Goal: Task Accomplishment & Management: Use online tool/utility

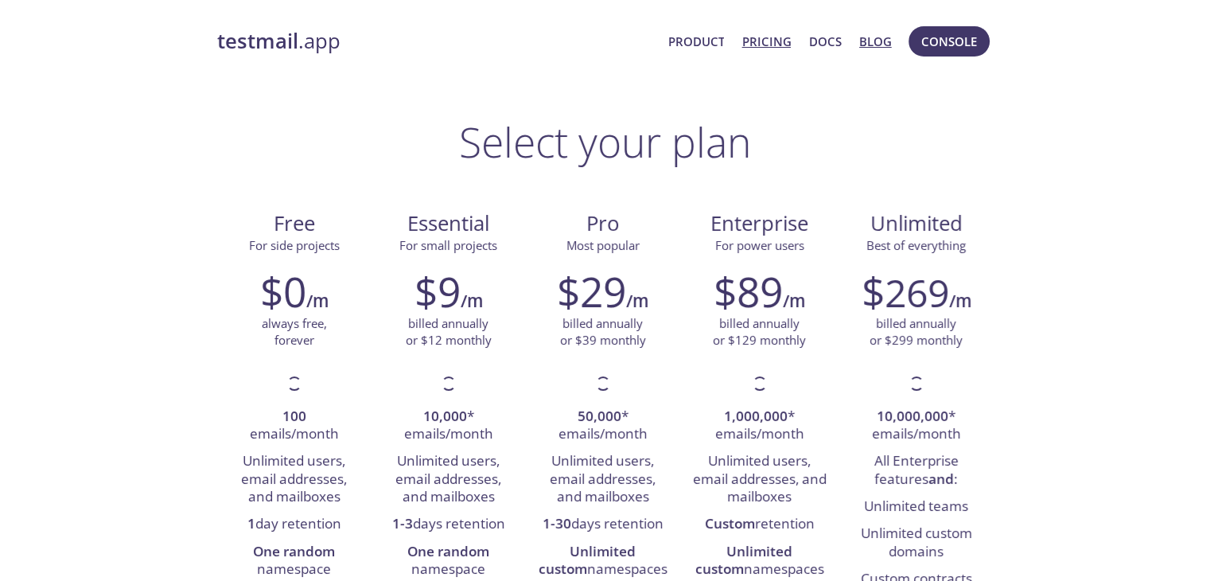
click at [885, 40] on link "Blog" at bounding box center [875, 41] width 33 height 21
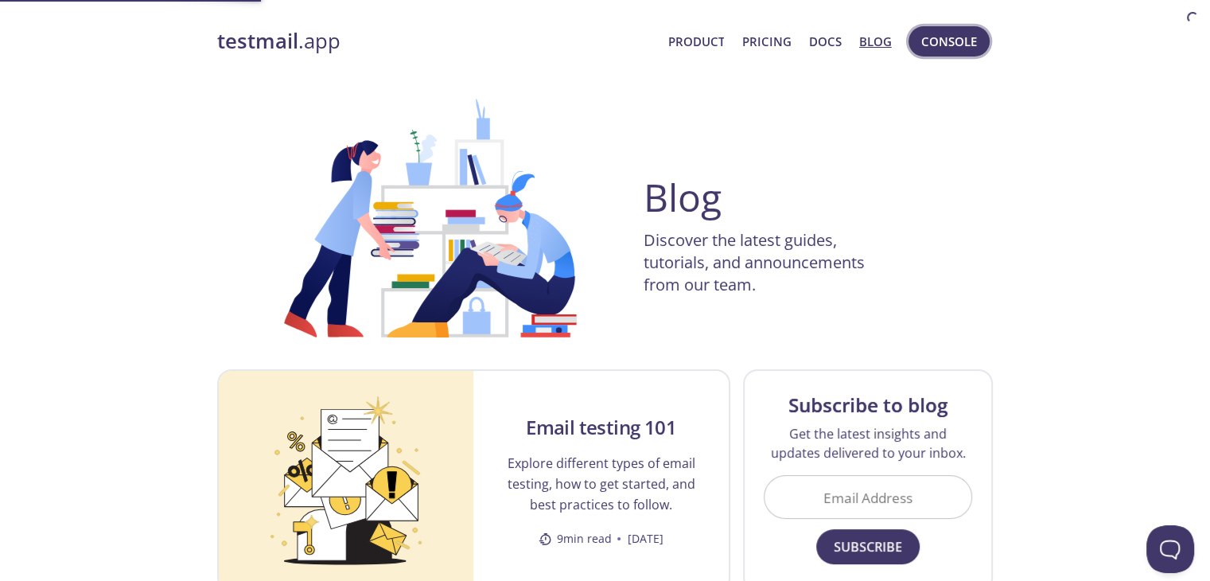
click at [951, 42] on span "Console" at bounding box center [949, 41] width 56 height 21
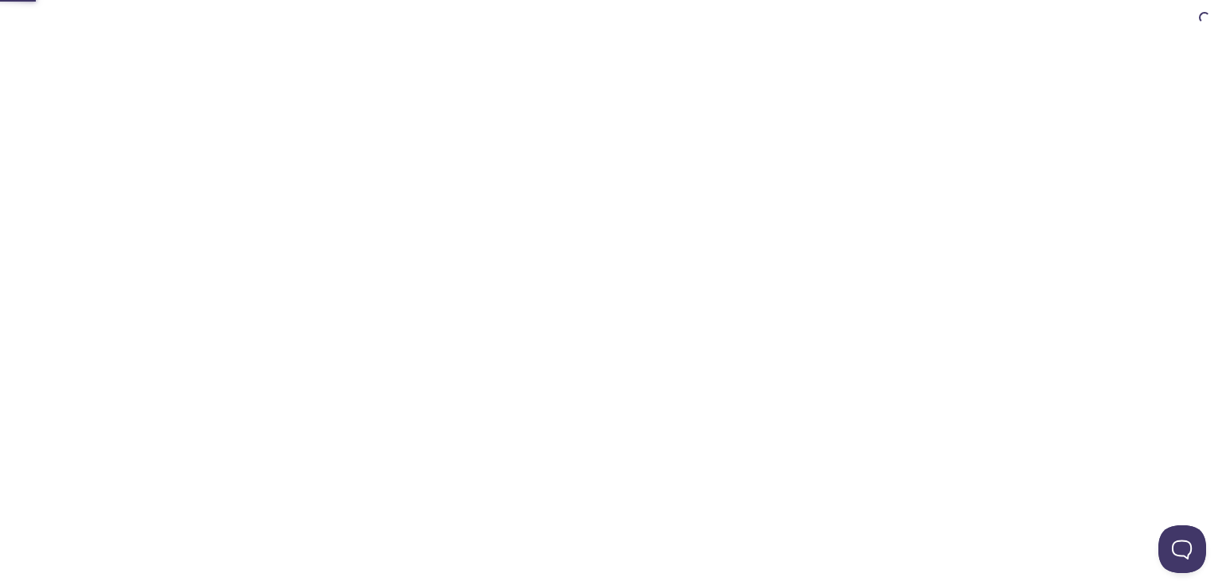
click at [951, 0] on html "Automate email tests | loved by developers & QA teams" at bounding box center [611, 0] width 1222 height 0
click at [951, 42] on div at bounding box center [611, 290] width 815 height 581
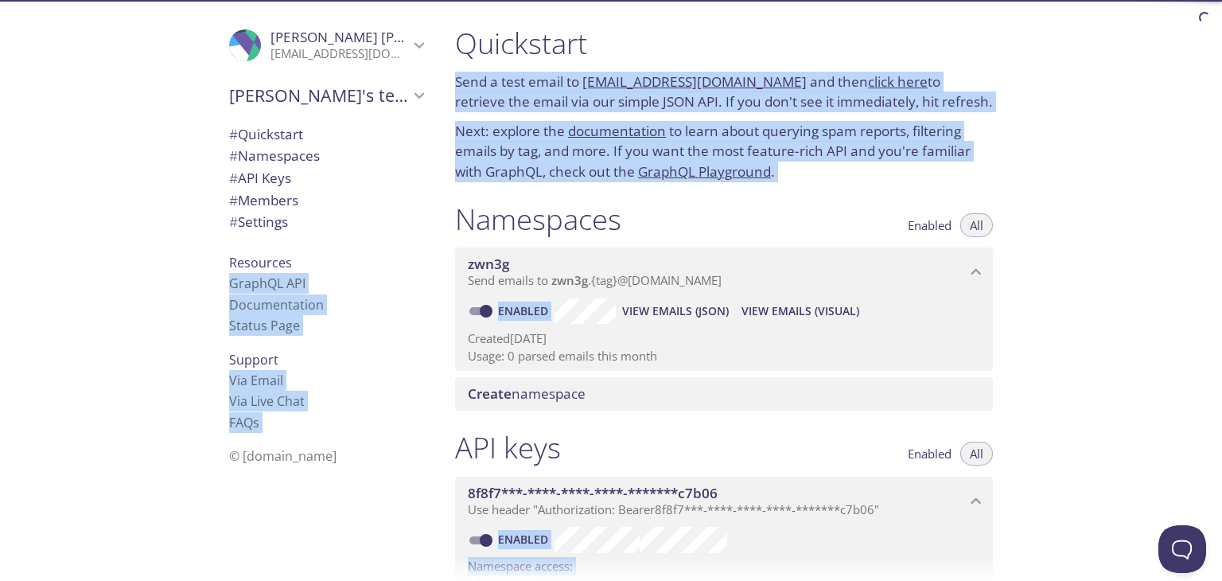
click at [802, 228] on div "Namespaces Enabled All" at bounding box center [724, 221] width 538 height 40
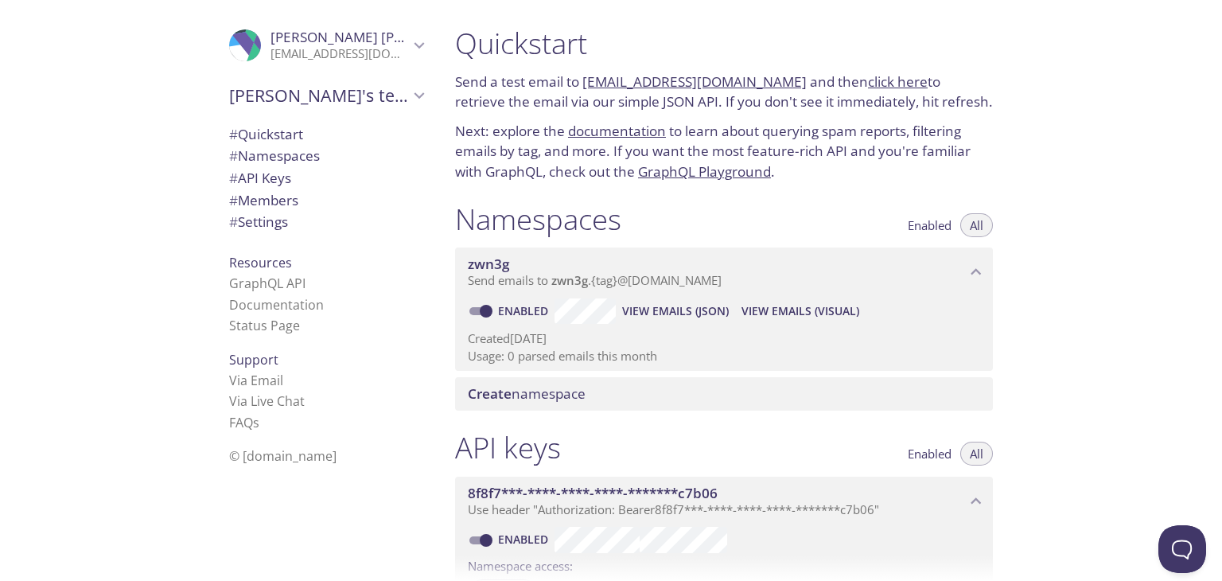
click at [558, 285] on span "zwn3g" at bounding box center [569, 280] width 37 height 16
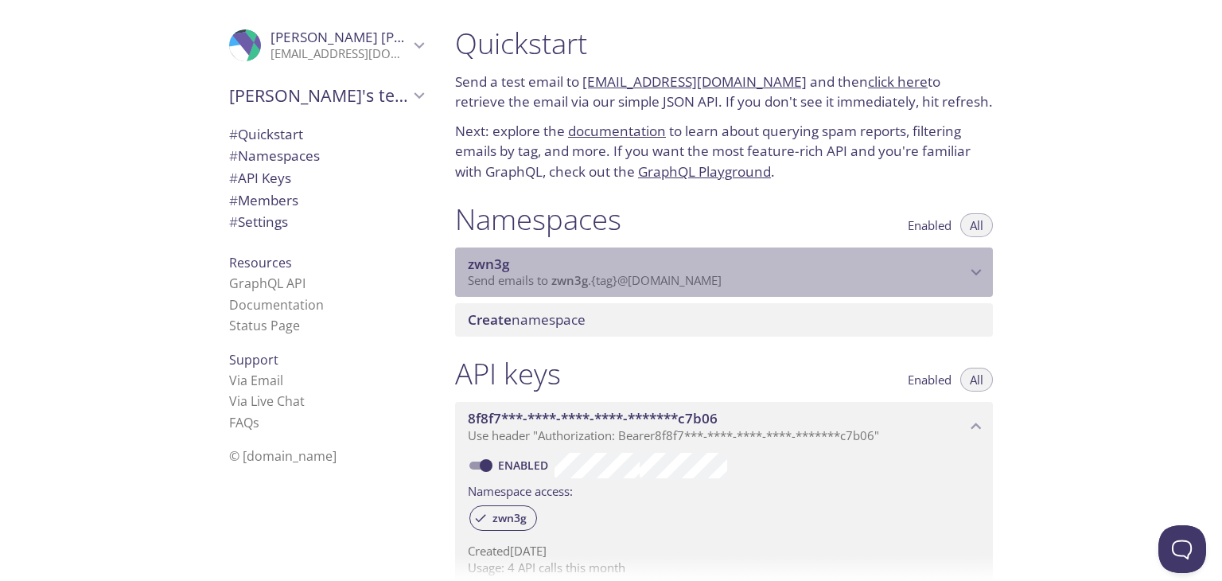
click at [558, 285] on span "zwn3g" at bounding box center [569, 280] width 37 height 16
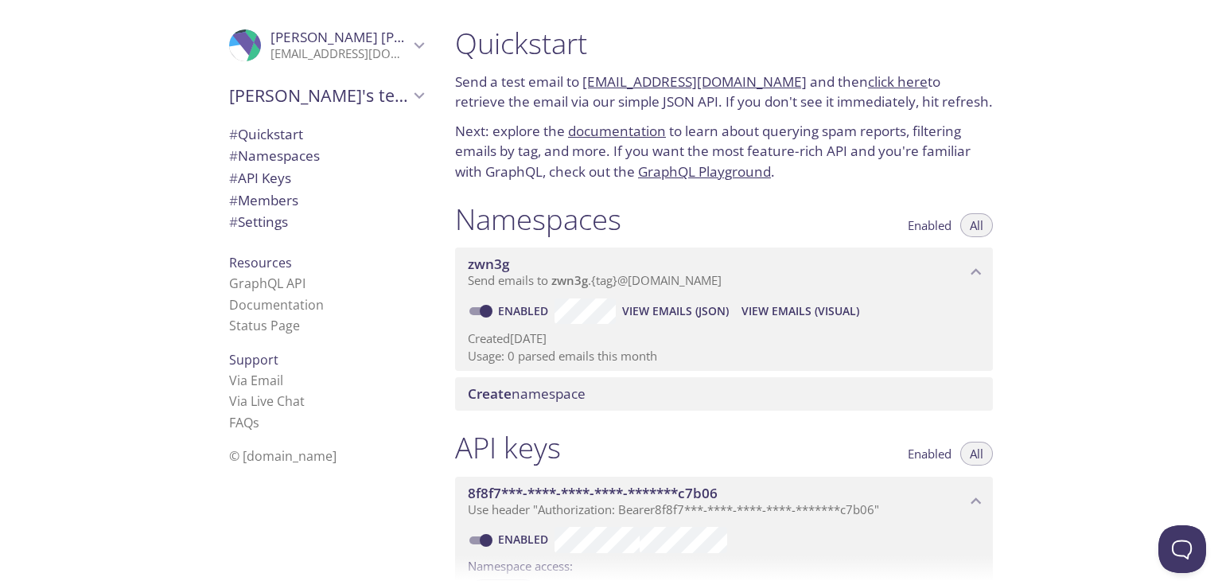
click at [503, 388] on span "Create" at bounding box center [490, 393] width 44 height 18
click at [824, 315] on span "View Emails (Visual)" at bounding box center [800, 310] width 118 height 19
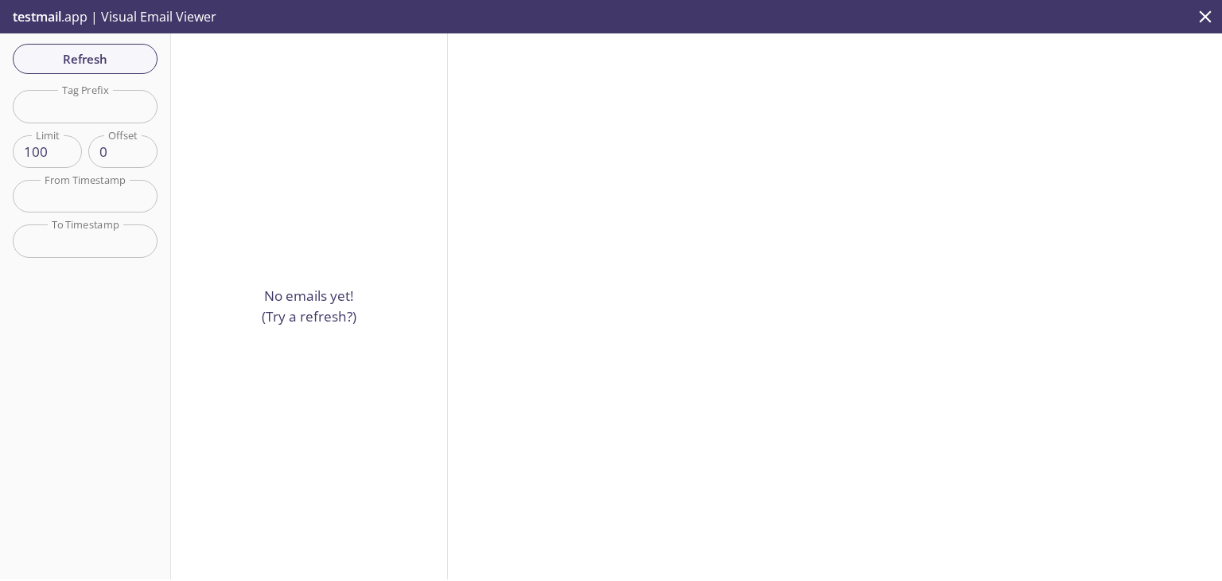
click at [81, 94] on input "text" at bounding box center [85, 106] width 145 height 33
type input "as"
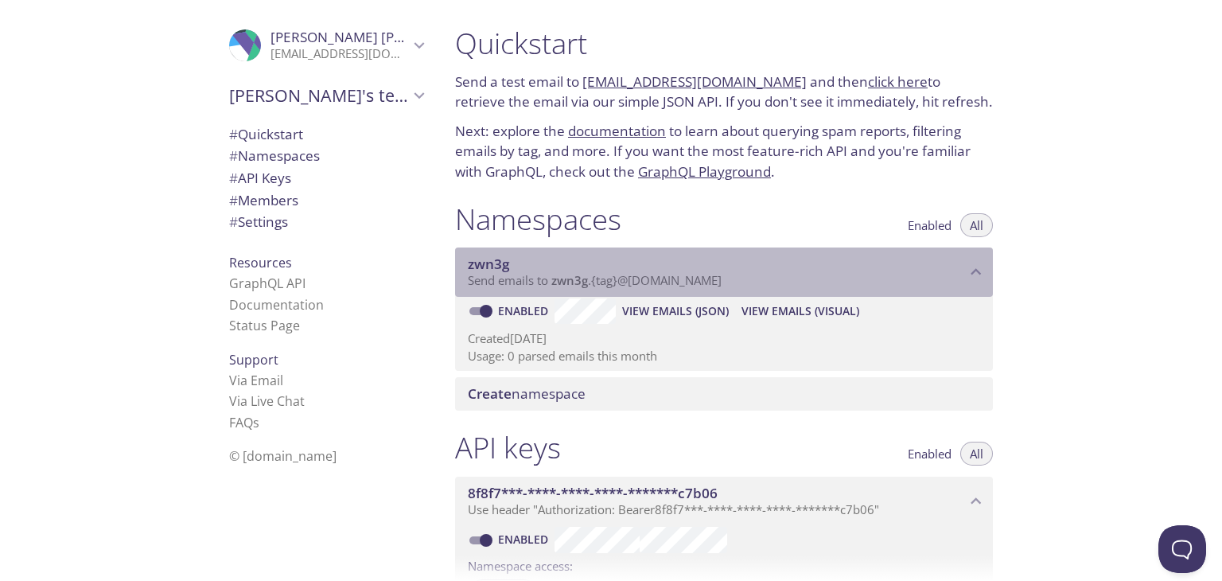
drag, startPoint x: 789, startPoint y: 275, endPoint x: 556, endPoint y: 282, distance: 233.1
click at [556, 282] on p "Send emails to zwn3g . {tag} @inbox.testmail.app" at bounding box center [717, 281] width 498 height 16
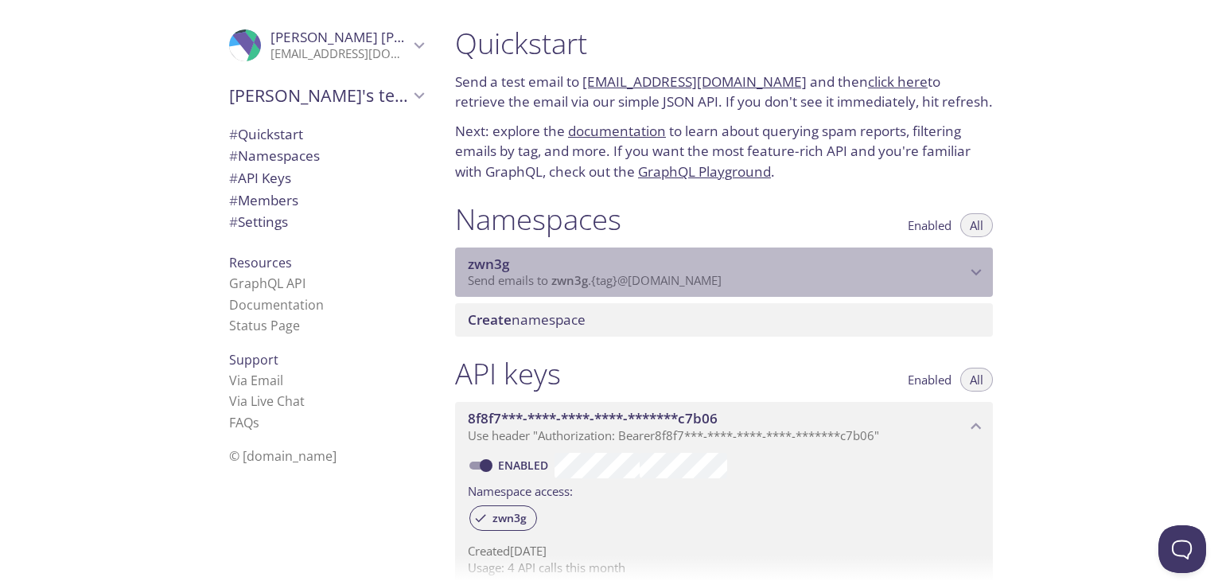
click at [556, 281] on span "zwn3g" at bounding box center [569, 280] width 37 height 16
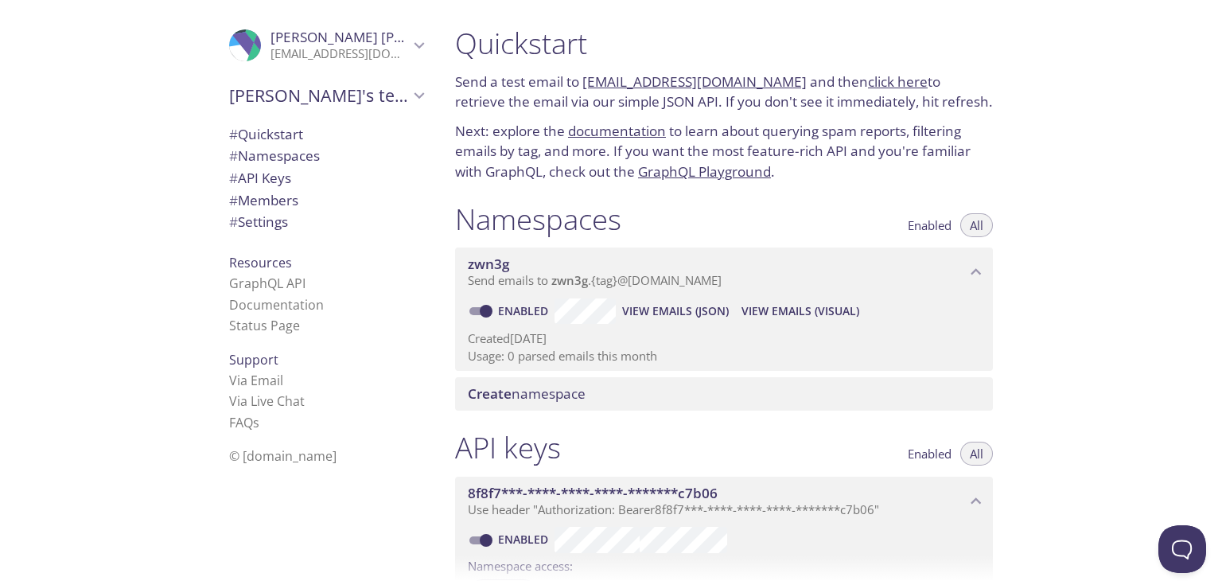
click at [556, 281] on span "zwn3g" at bounding box center [569, 280] width 37 height 16
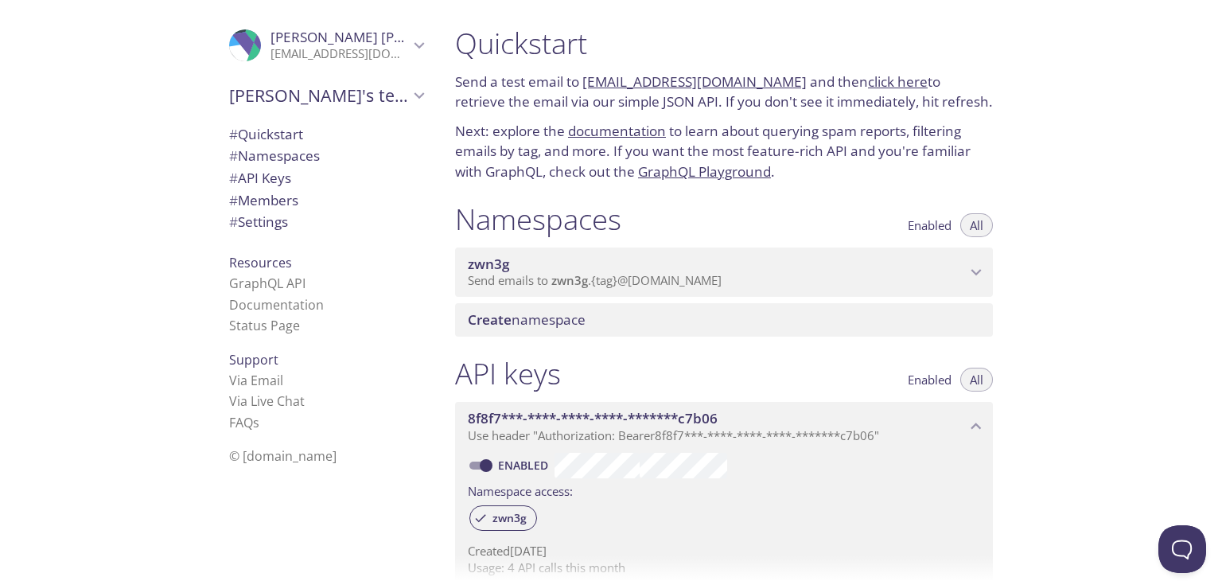
click at [566, 274] on span "zwn3g" at bounding box center [569, 280] width 37 height 16
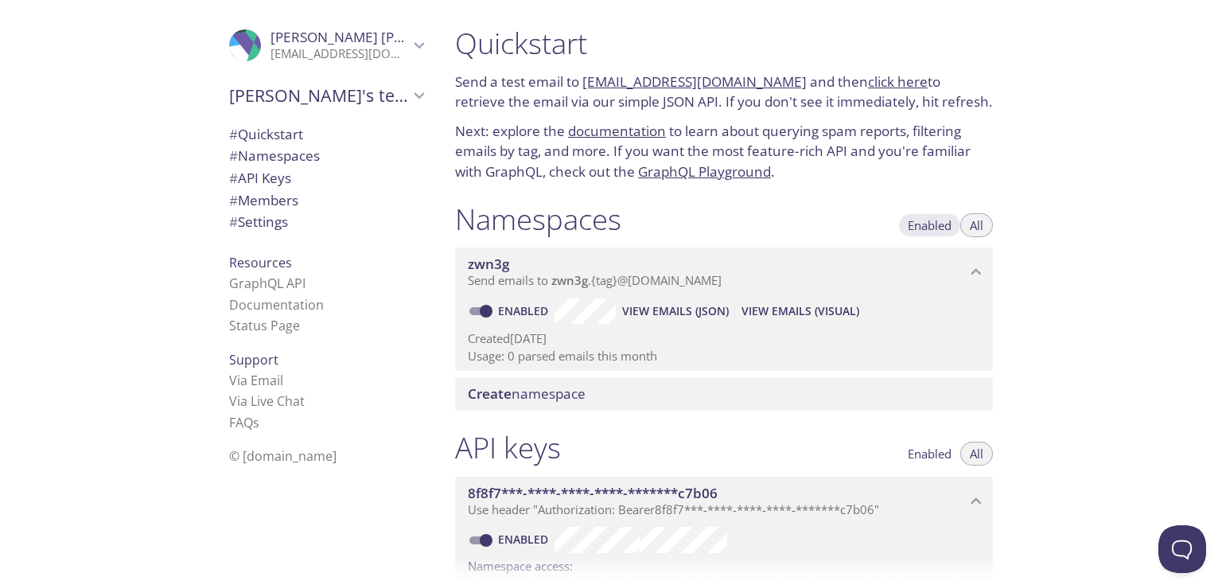
click at [918, 225] on span "Enabled" at bounding box center [930, 225] width 44 height 0
click at [980, 225] on span "All" at bounding box center [977, 225] width 14 height 0
click at [557, 397] on span "Create namespace" at bounding box center [527, 393] width 118 height 18
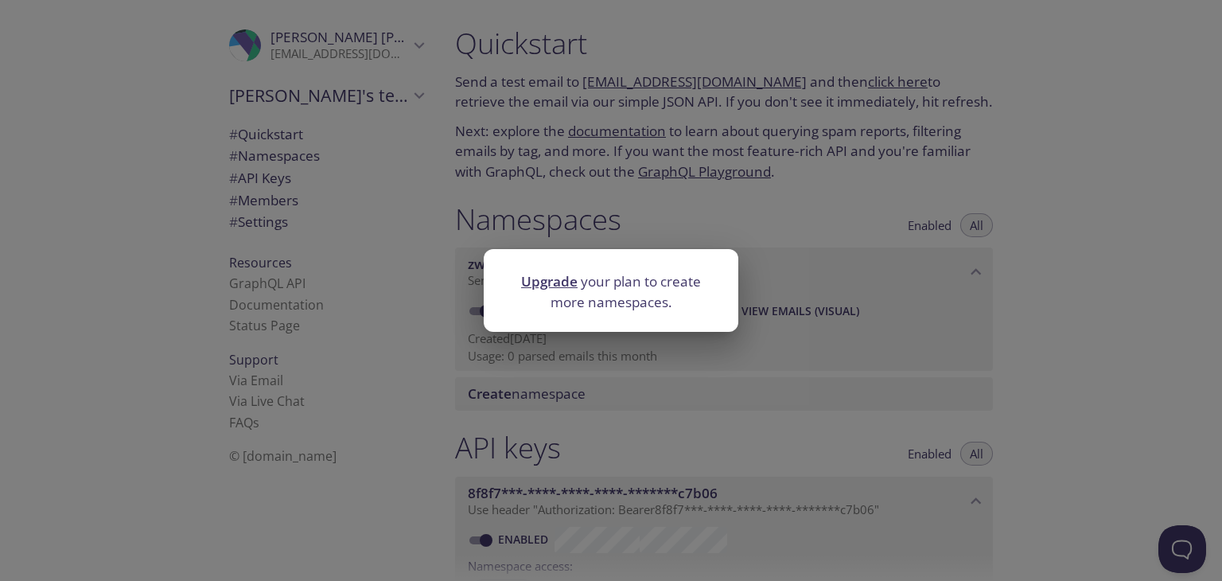
click at [913, 318] on div "Upgrade your plan to create more namespaces." at bounding box center [611, 290] width 1222 height 581
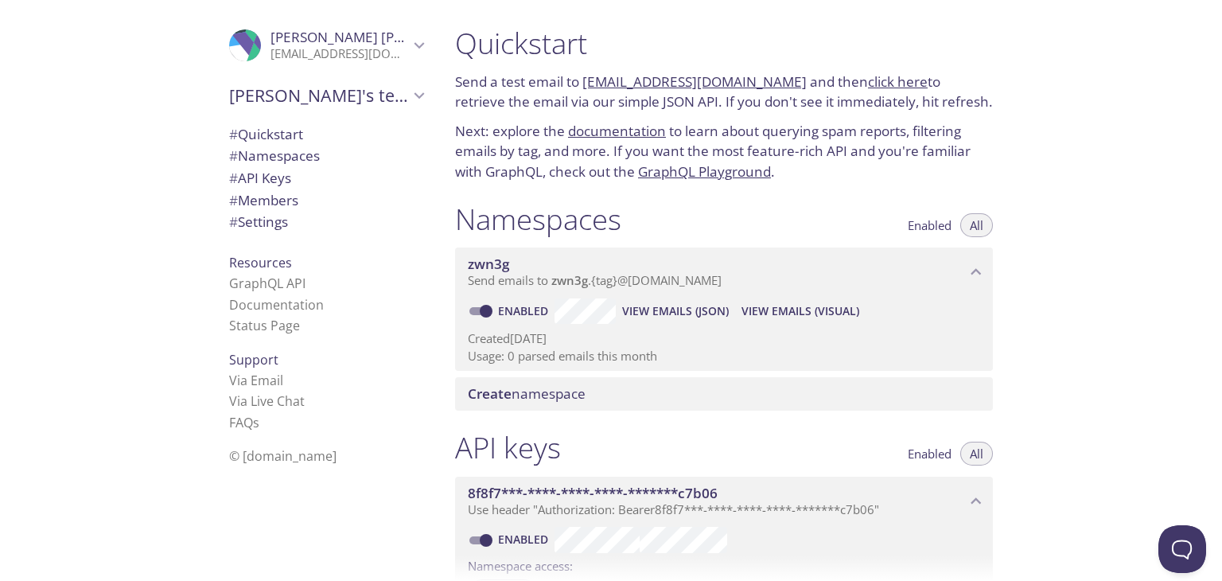
drag, startPoint x: 613, startPoint y: 277, endPoint x: 573, endPoint y: 286, distance: 41.7
click at [573, 286] on span "zwn3g" at bounding box center [569, 280] width 37 height 16
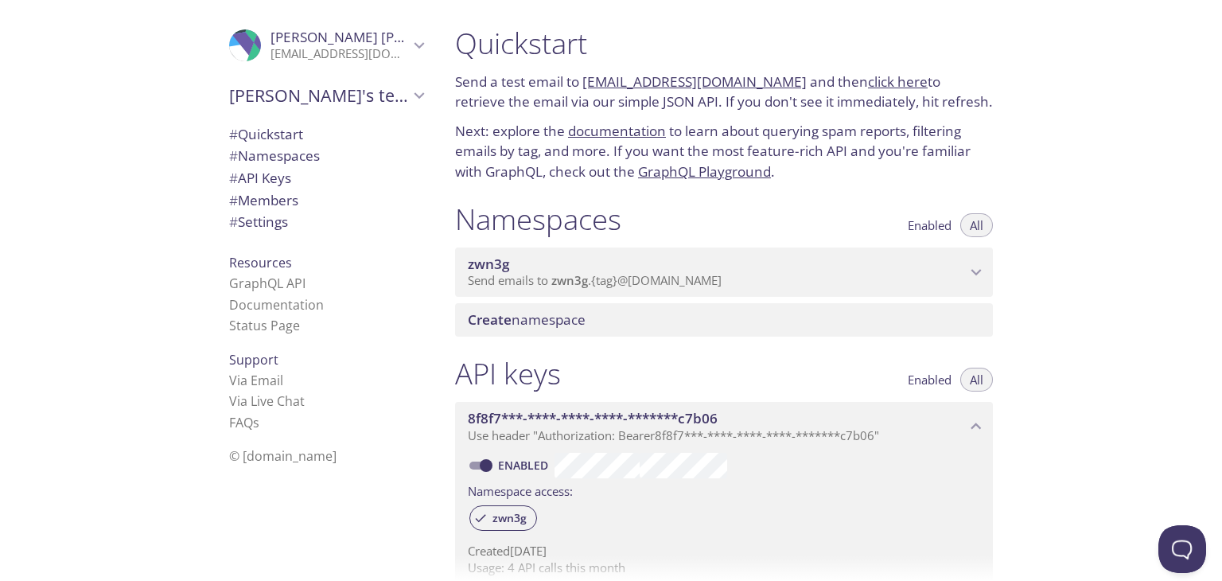
click at [692, 283] on span "Send emails to zwn3g . {tag} @inbox.testmail.app" at bounding box center [595, 280] width 254 height 16
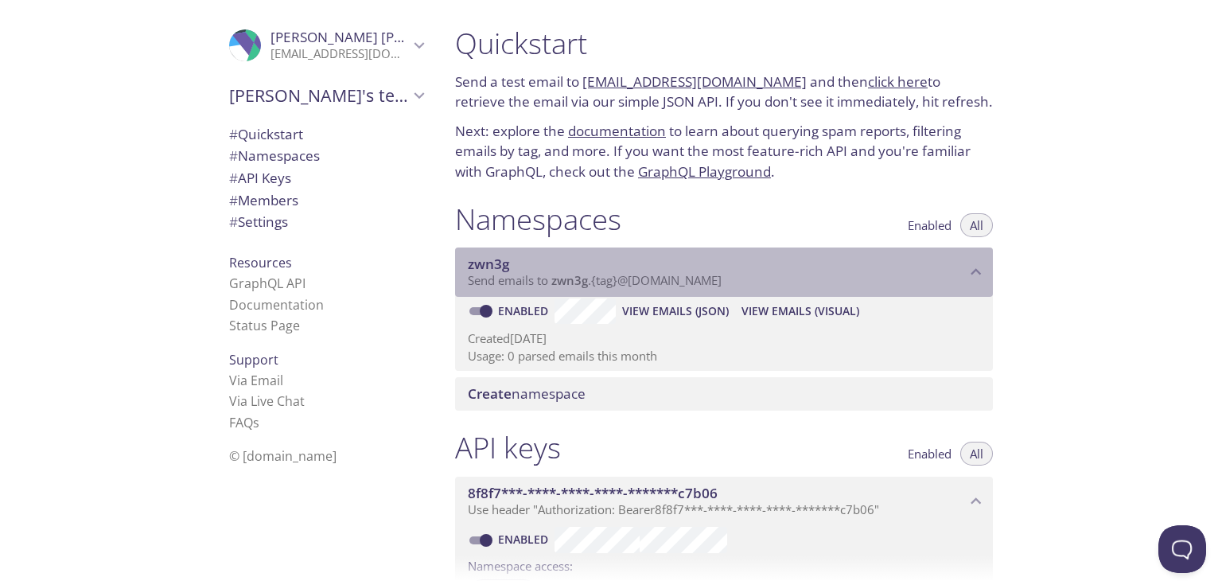
click at [582, 293] on div "zwn3g Send emails to zwn3g . {tag} @inbox.testmail.app" at bounding box center [724, 271] width 538 height 49
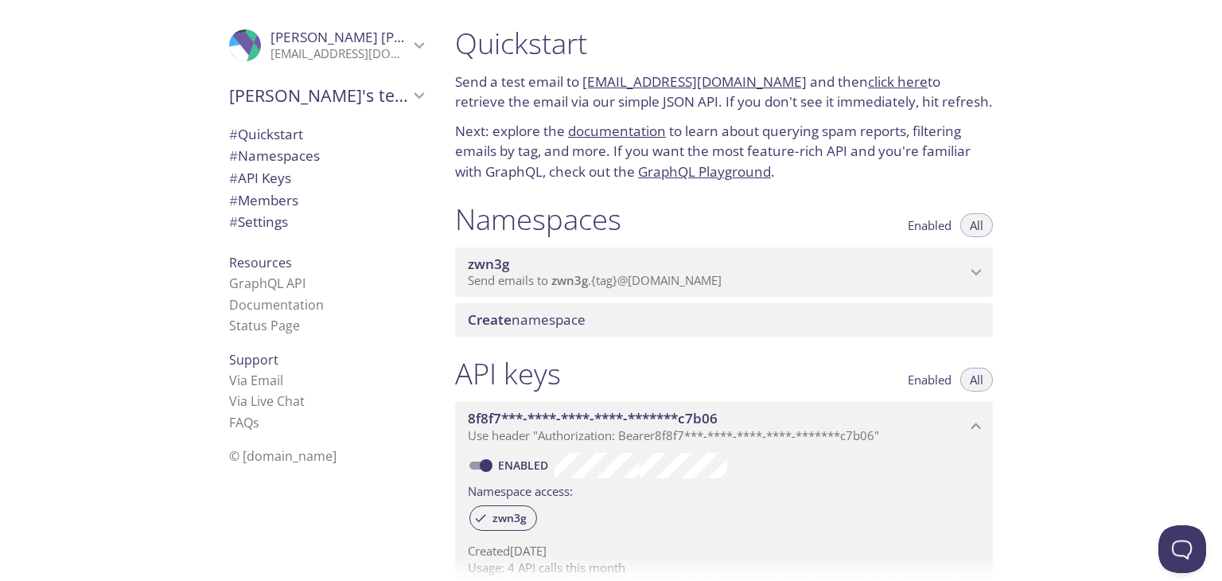
click at [619, 290] on div "zwn3g Send emails to zwn3g . {tag} @inbox.testmail.app" at bounding box center [724, 271] width 538 height 49
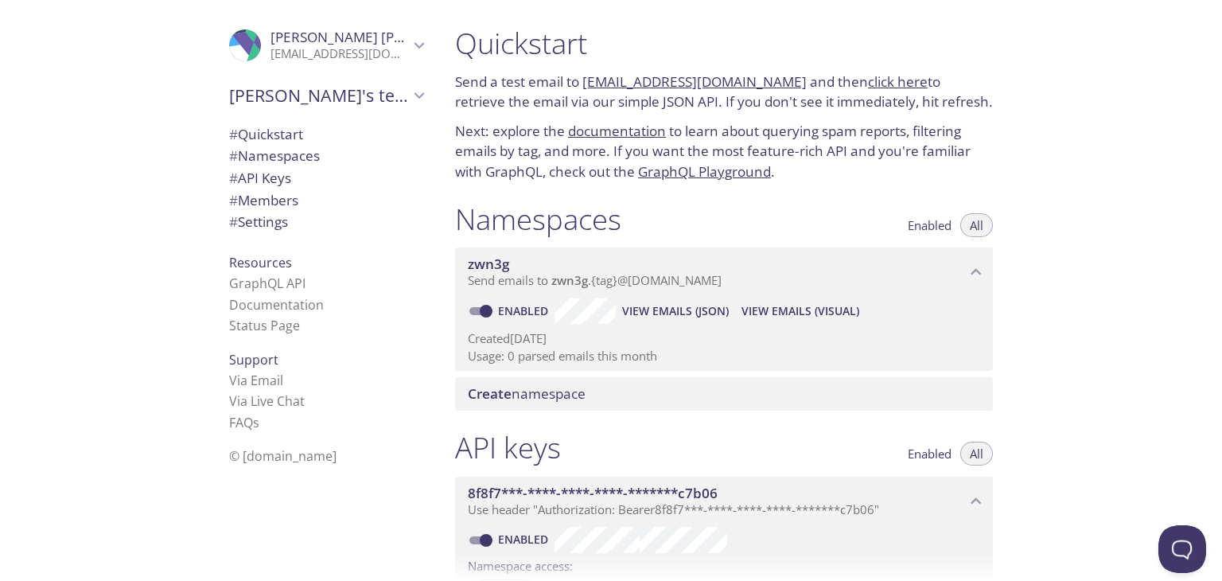
click at [834, 314] on span "View Emails (Visual)" at bounding box center [800, 310] width 118 height 19
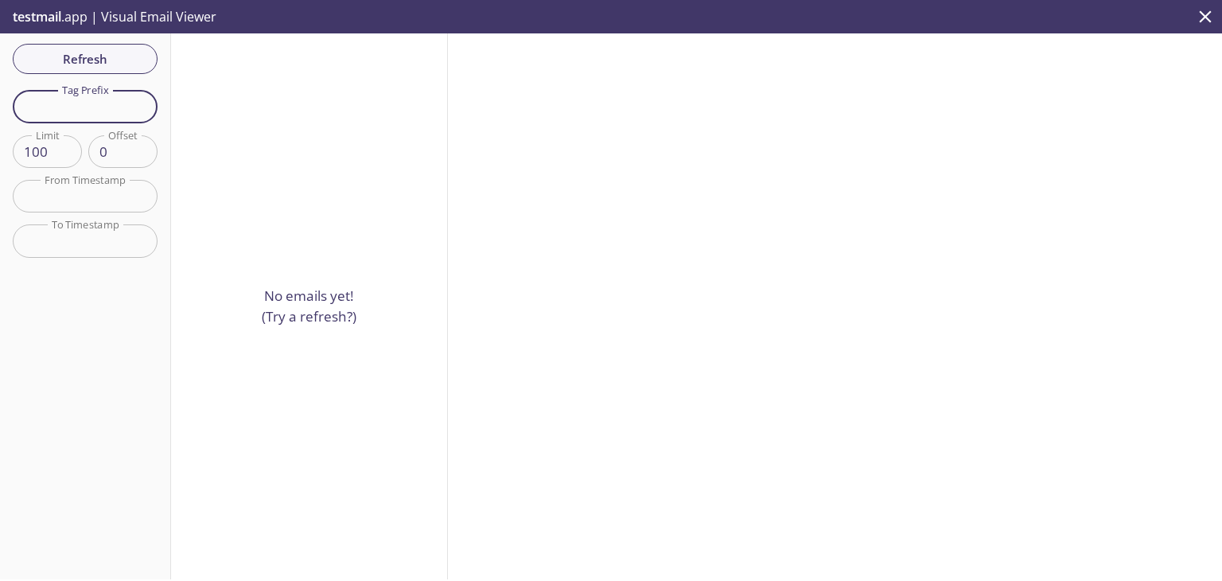
click at [87, 111] on input "text" at bounding box center [85, 106] width 145 height 33
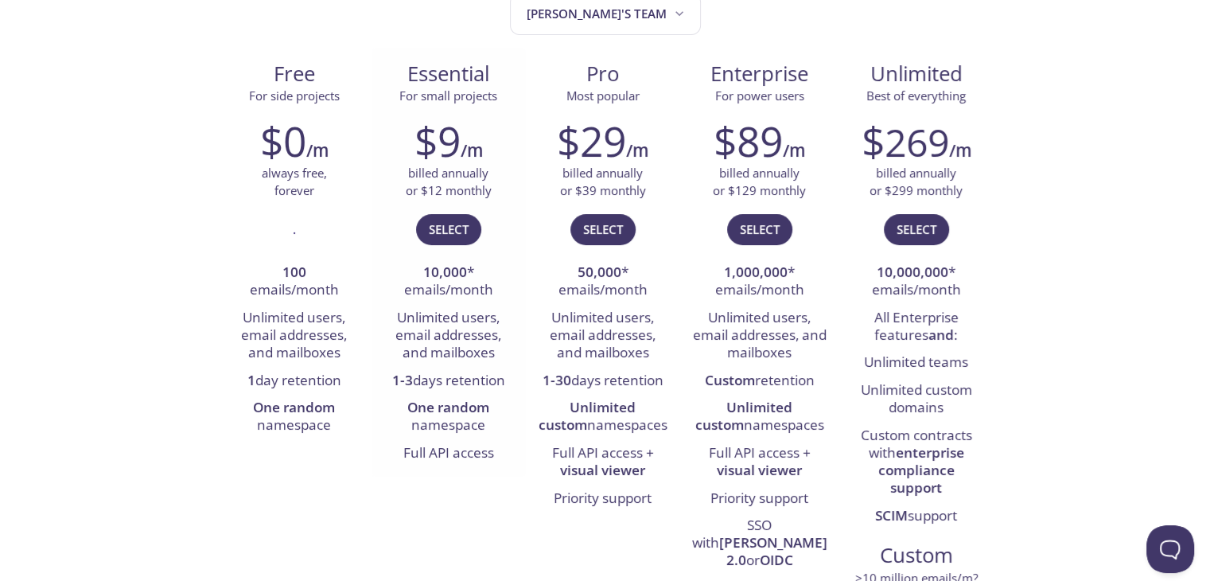
scroll to position [239, 0]
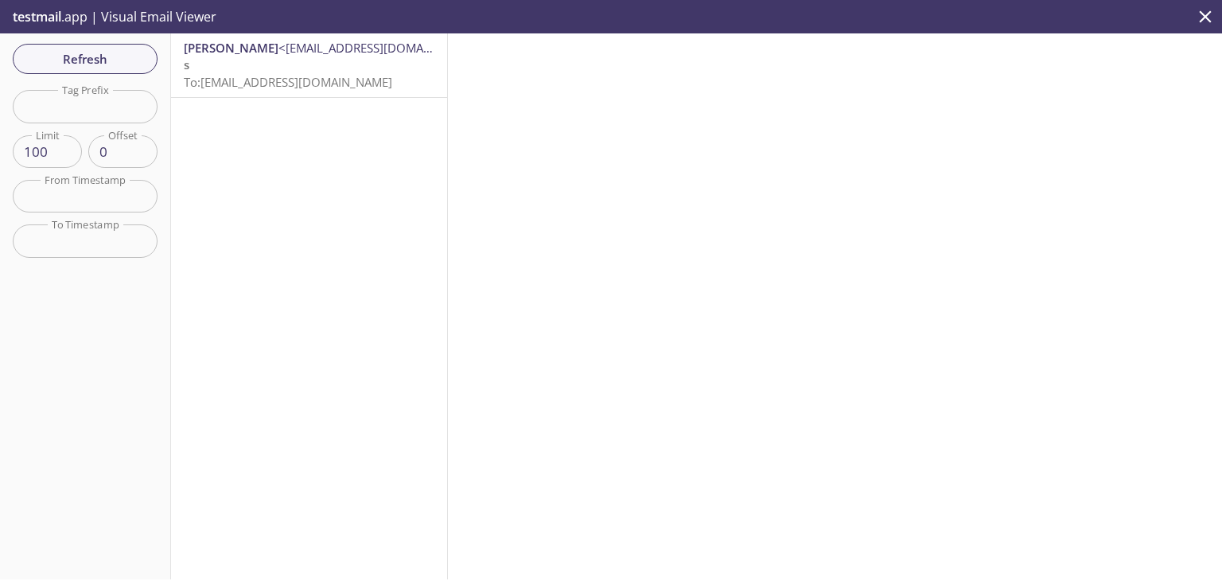
click at [248, 67] on p "s To: [EMAIL_ADDRESS][DOMAIN_NAME]" at bounding box center [309, 73] width 251 height 34
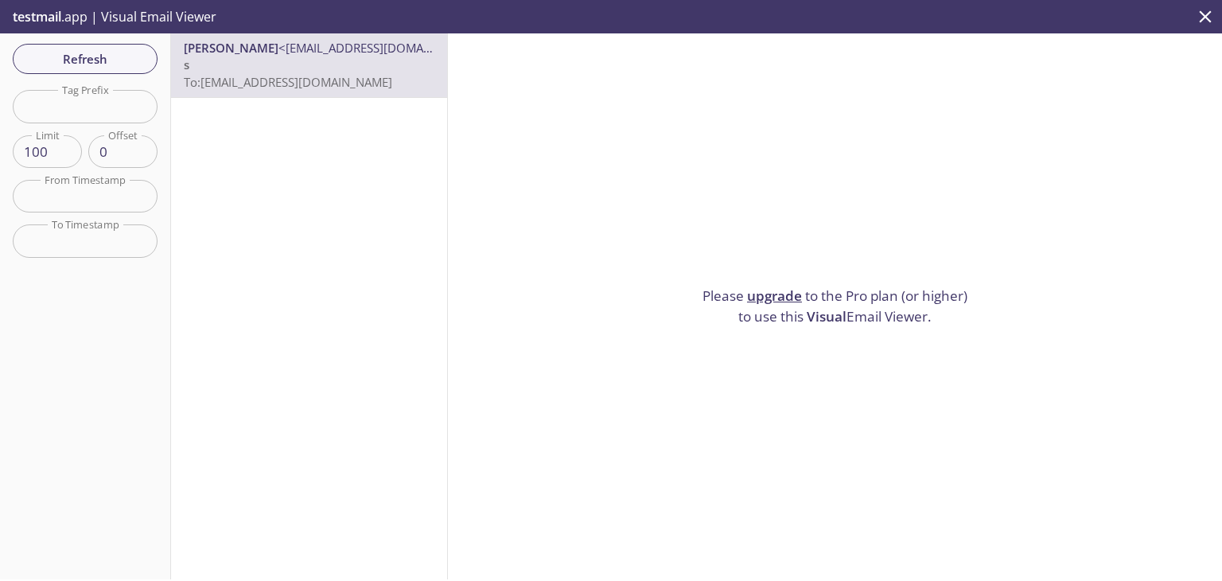
drag, startPoint x: 644, startPoint y: 278, endPoint x: 955, endPoint y: 320, distance: 313.7
click at [955, 320] on div "Please upgrade to the Pro plan (or higher) to use this Visual Email Viewer." at bounding box center [835, 306] width 774 height 546
click at [955, 319] on p "Please upgrade to the Pro plan (or higher) to use this Visual Email Viewer." at bounding box center [835, 306] width 278 height 41
drag, startPoint x: 993, startPoint y: 309, endPoint x: 681, endPoint y: 294, distance: 313.0
click at [681, 294] on div "Please upgrade to the Pro plan (or higher) to use this Visual Email Viewer." at bounding box center [835, 306] width 774 height 546
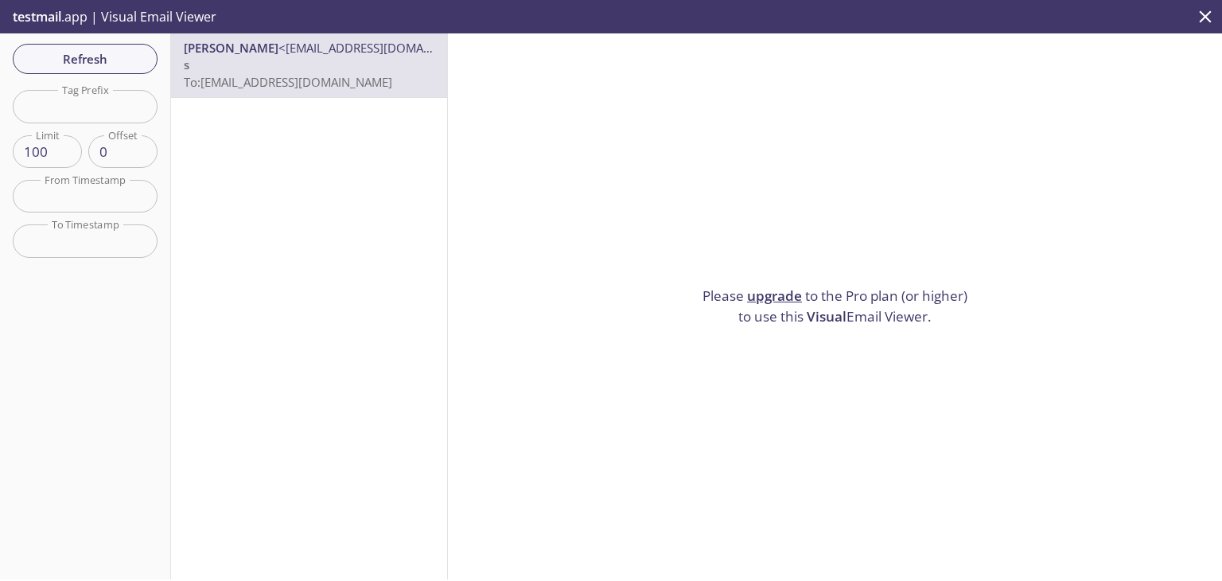
click at [681, 293] on div "Please upgrade to the Pro plan (or higher) to use this Visual Email Viewer." at bounding box center [835, 306] width 774 height 546
click at [364, 71] on p "s To: zwn3g.test@inbox.testmail.app" at bounding box center [309, 73] width 251 height 34
click at [288, 86] on span "To: zwn3g.test@inbox.testmail.app" at bounding box center [288, 82] width 208 height 16
drag, startPoint x: 364, startPoint y: 336, endPoint x: 364, endPoint y: 324, distance: 12.7
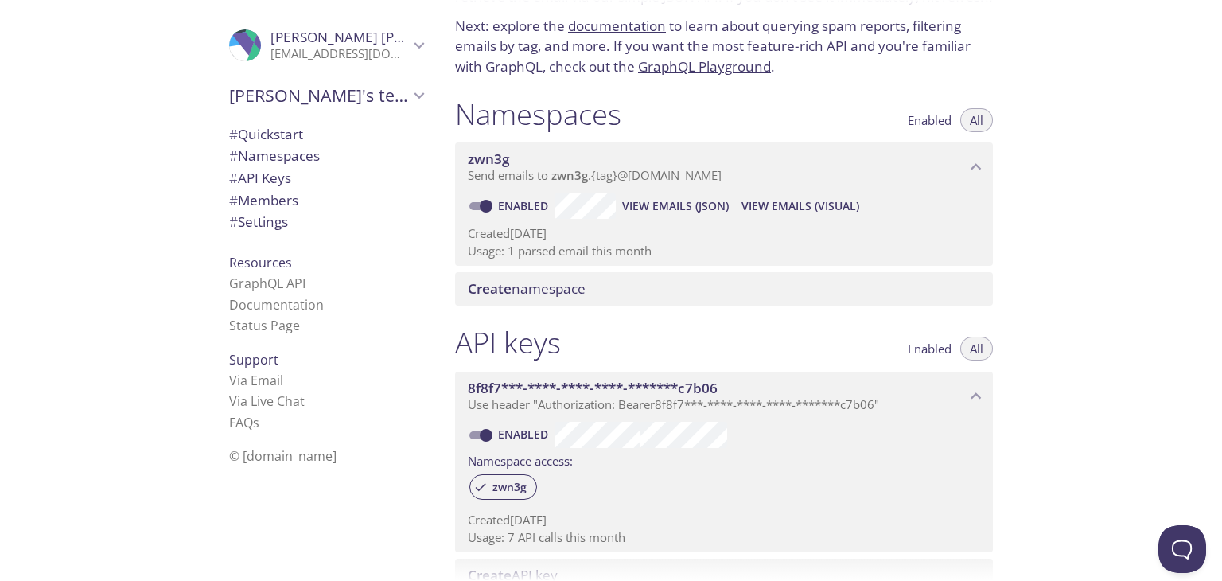
scroll to position [159, 0]
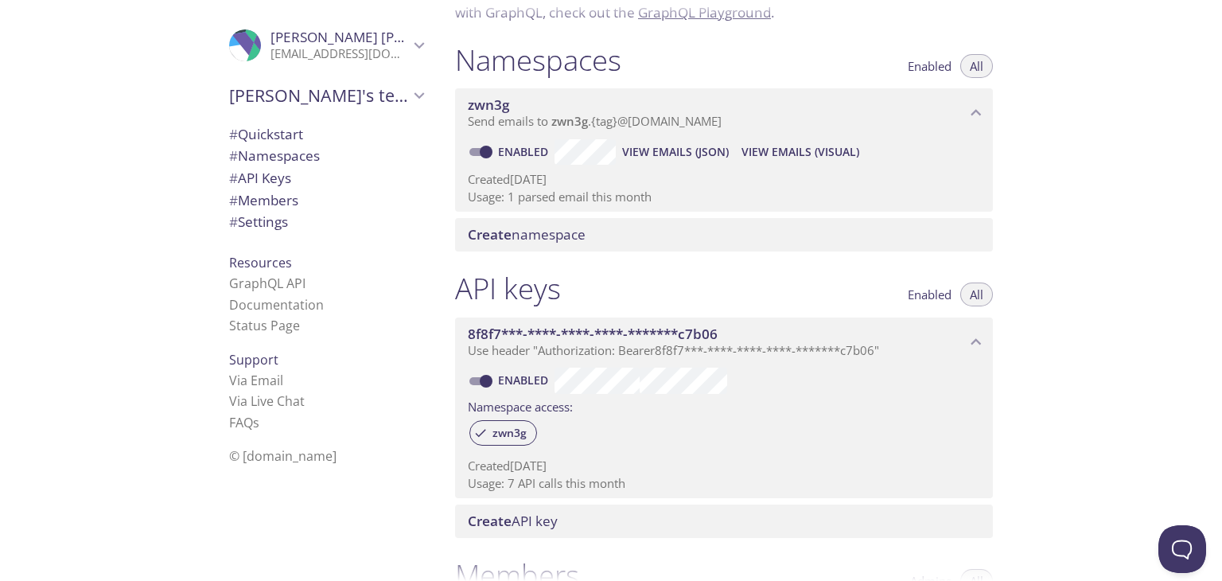
click at [654, 155] on span "View Emails (JSON)" at bounding box center [675, 151] width 107 height 19
click at [348, 268] on div "Resources GraphQL API Documentation Status Page" at bounding box center [326, 294] width 220 height 97
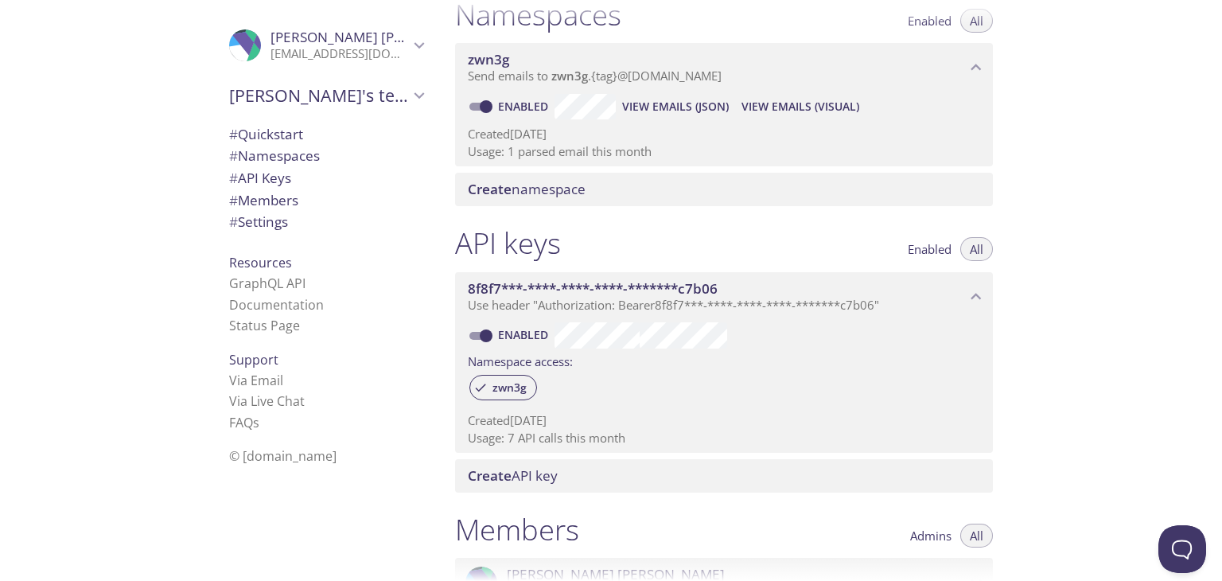
scroll to position [153, 0]
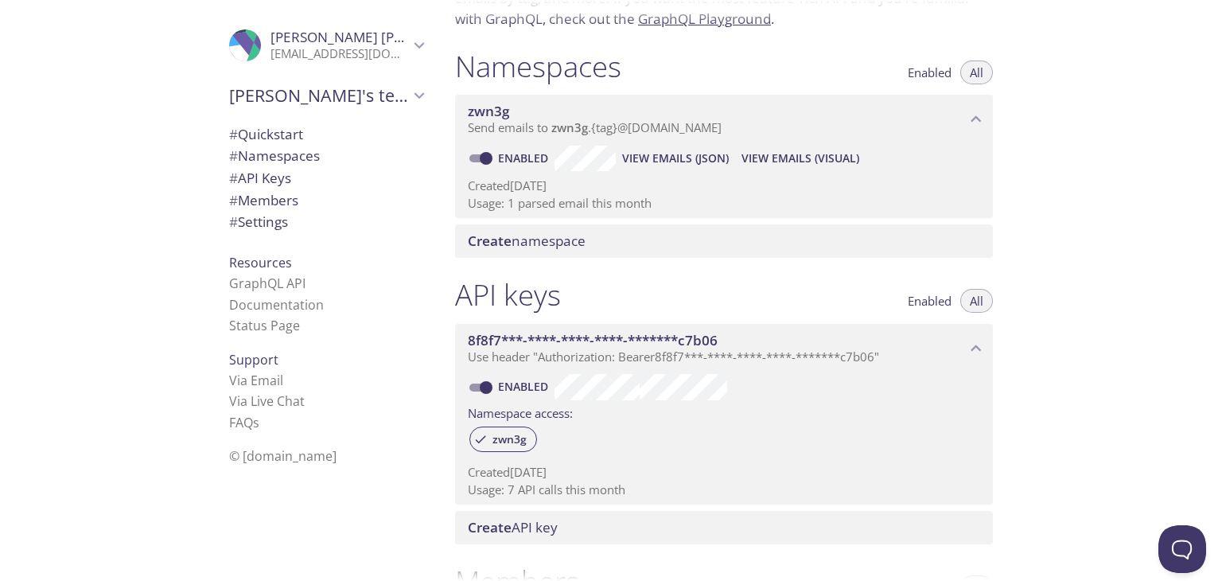
click at [800, 162] on span "View Emails (Visual)" at bounding box center [800, 158] width 118 height 19
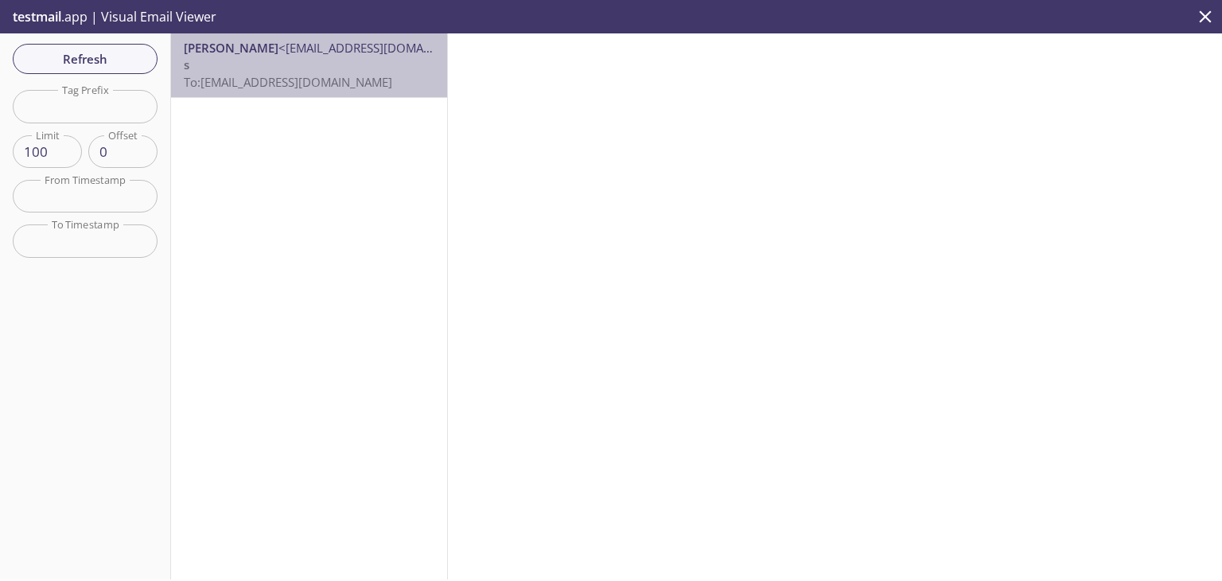
click at [328, 74] on span "To: zwn3g.test@inbox.testmail.app" at bounding box center [288, 82] width 208 height 16
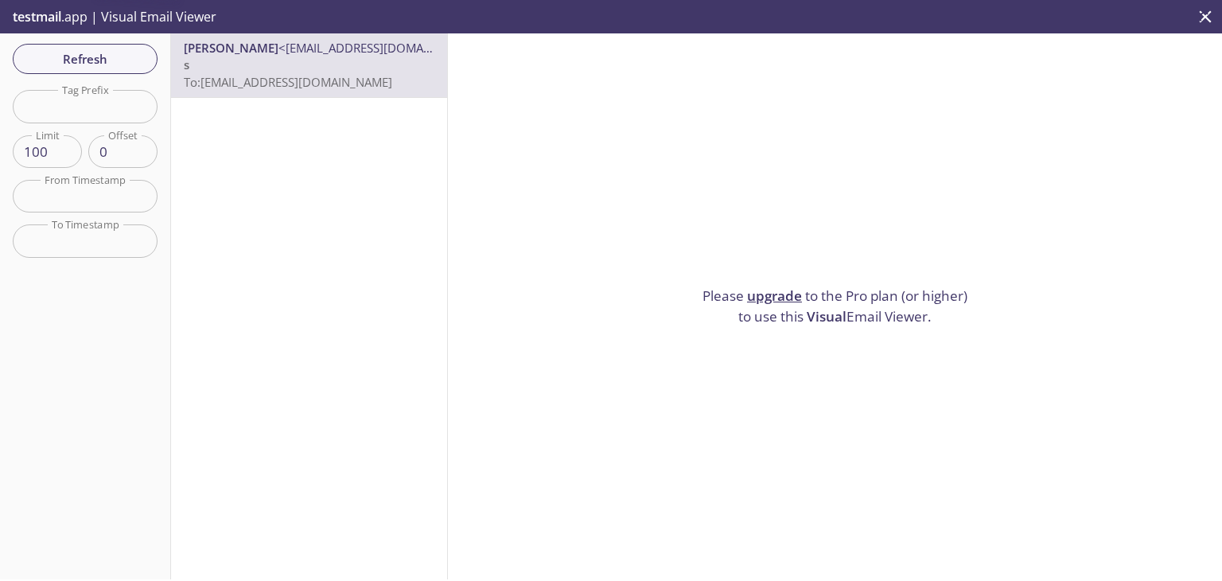
click at [328, 74] on span "To: zwn3g.test@inbox.testmail.app" at bounding box center [288, 82] width 208 height 16
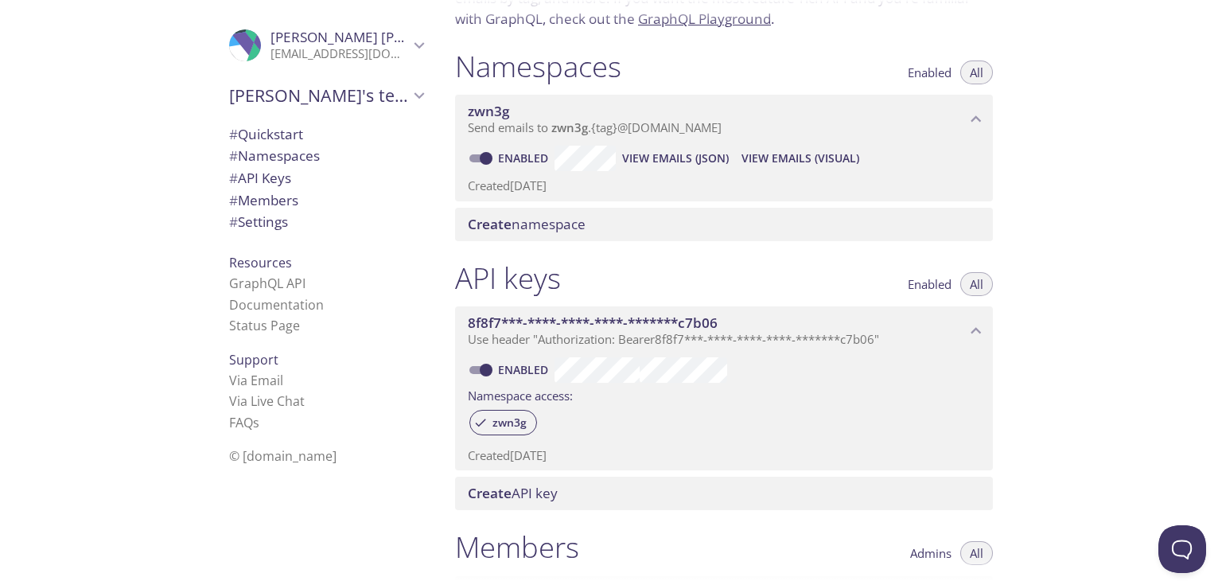
click at [633, 154] on span "View Emails (JSON)" at bounding box center [675, 158] width 107 height 19
click at [284, 306] on link "Documentation" at bounding box center [276, 304] width 95 height 17
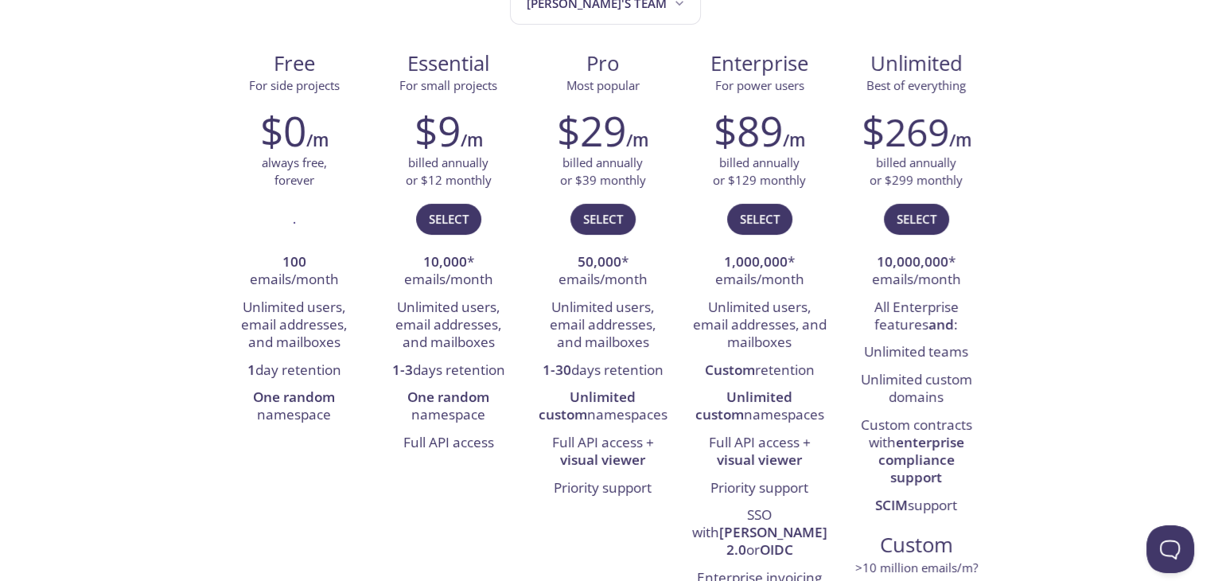
scroll to position [239, 0]
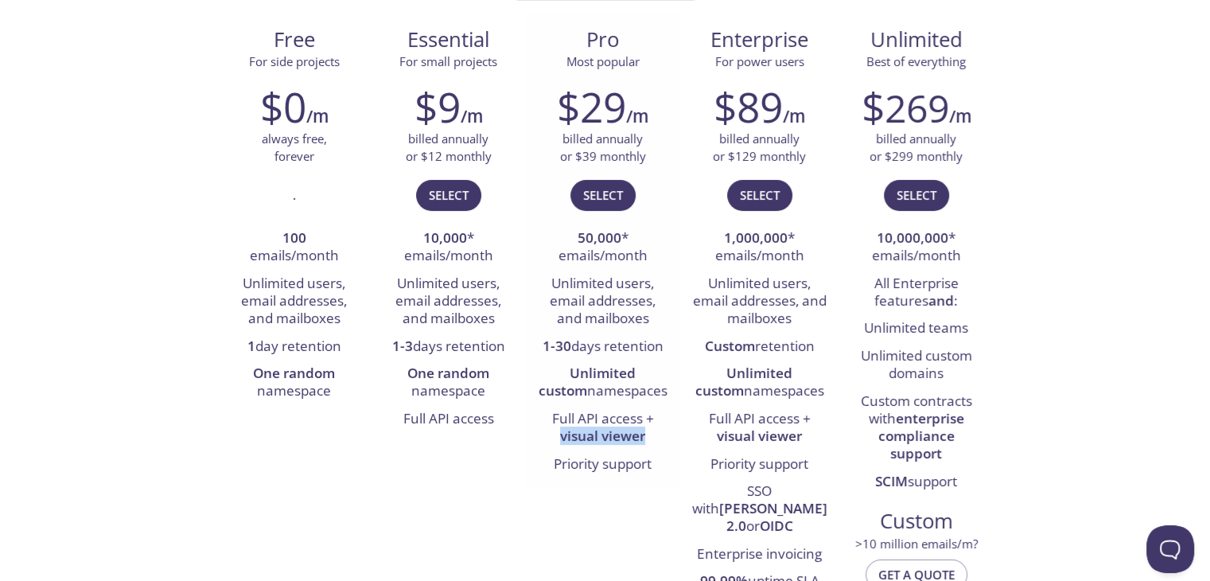
drag, startPoint x: 558, startPoint y: 433, endPoint x: 649, endPoint y: 434, distance: 90.7
click at [649, 434] on li "Full API access + visual viewer" at bounding box center [603, 428] width 130 height 45
